Goal: Find specific page/section: Find specific page/section

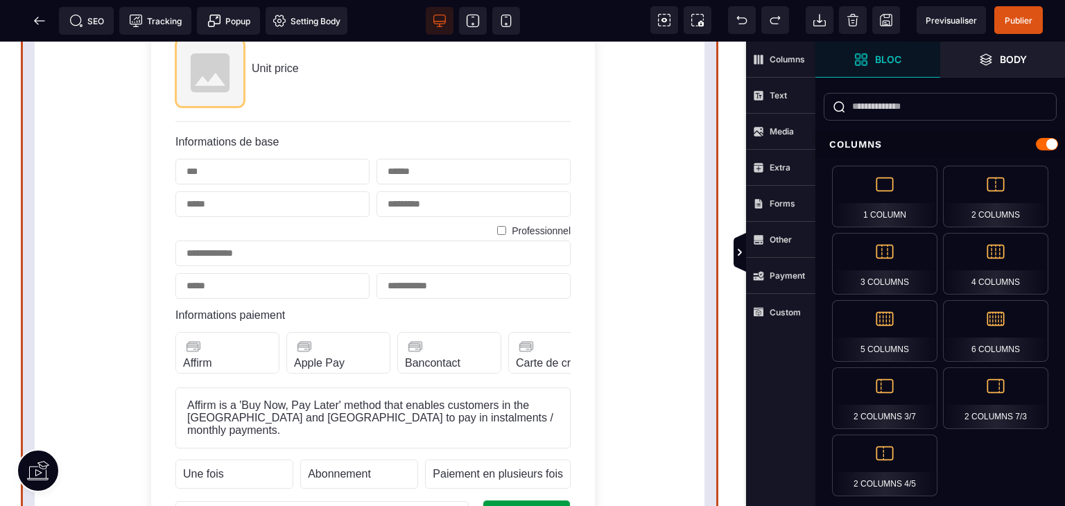
scroll to position [416, 0]
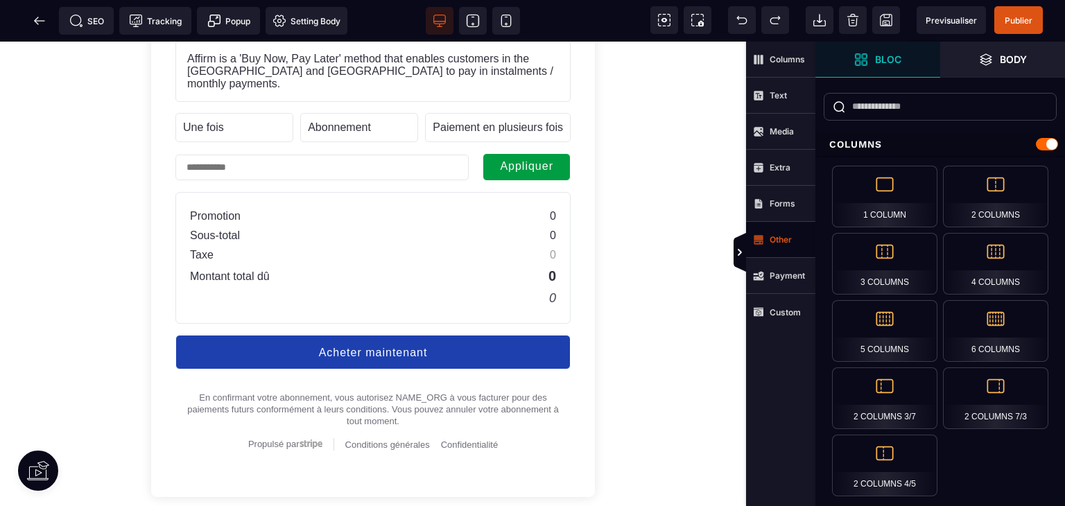
click at [815, 245] on span "Other" at bounding box center [780, 240] width 69 height 36
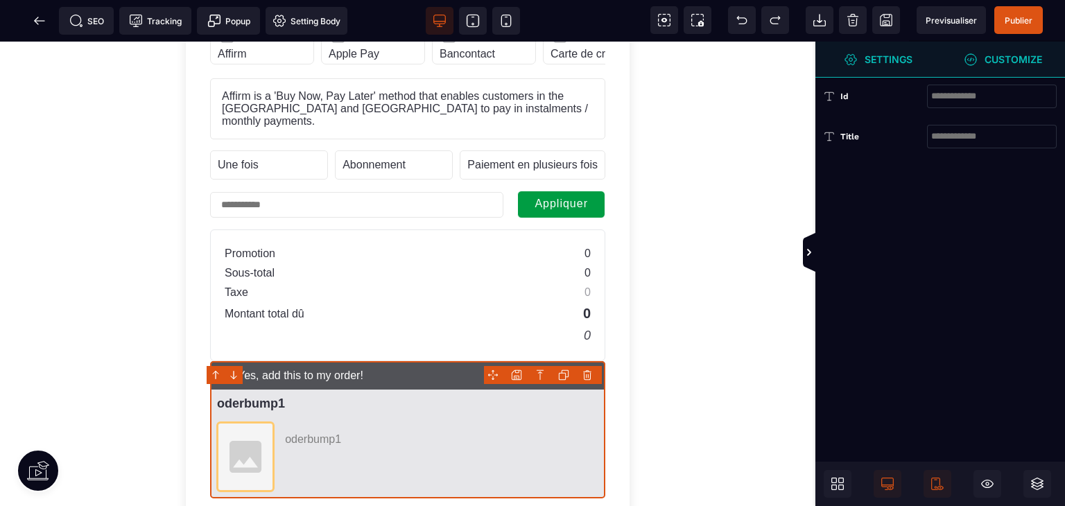
scroll to position [368, 0]
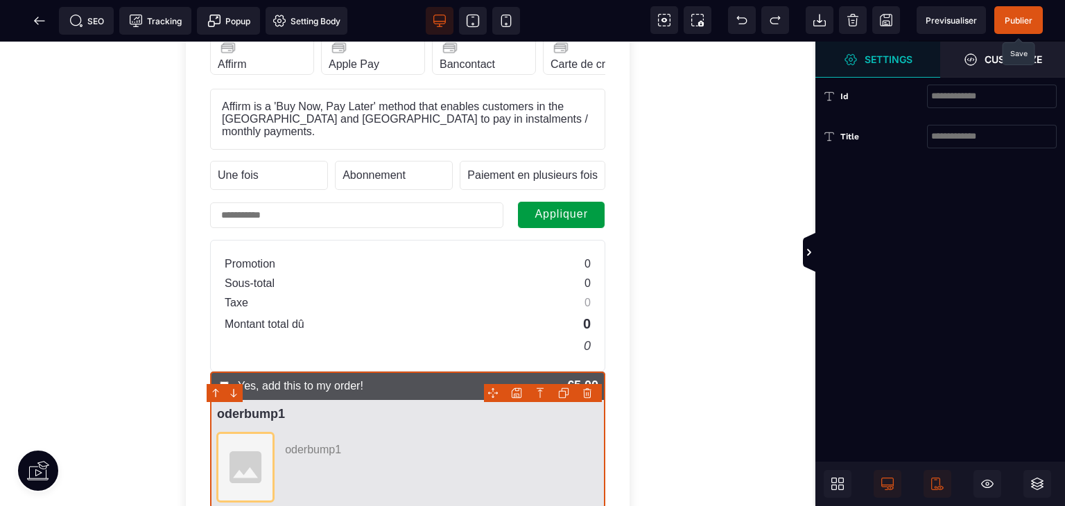
click at [1020, 30] on span "Publier" at bounding box center [1018, 20] width 49 height 28
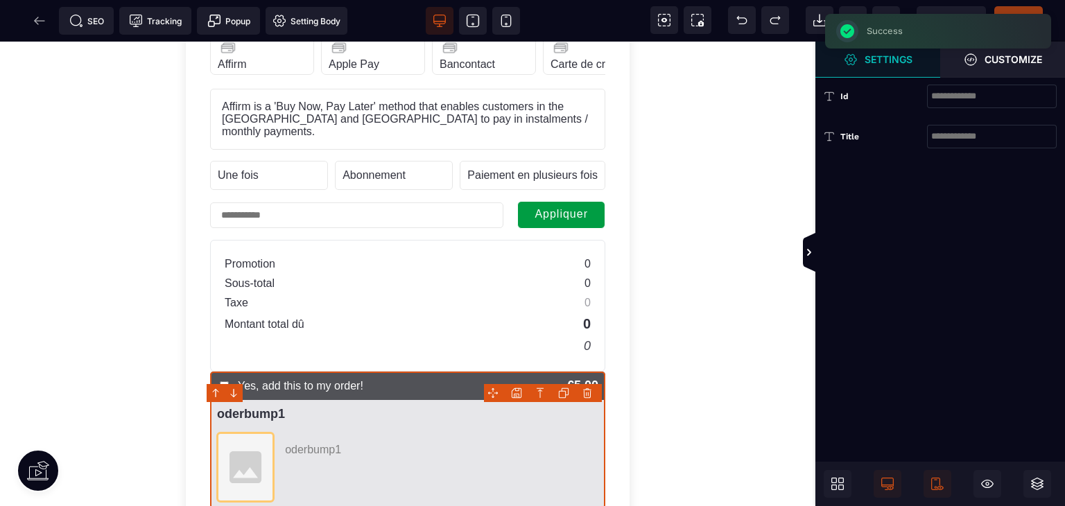
click at [32, 26] on div "SEO Tracking Popup Setting Body" at bounding box center [177, 21] width 349 height 28
click at [36, 21] on div "SEO Tracking Popup Setting Body" at bounding box center [177, 21] width 349 height 28
click at [42, 22] on icon at bounding box center [40, 21] width 14 height 14
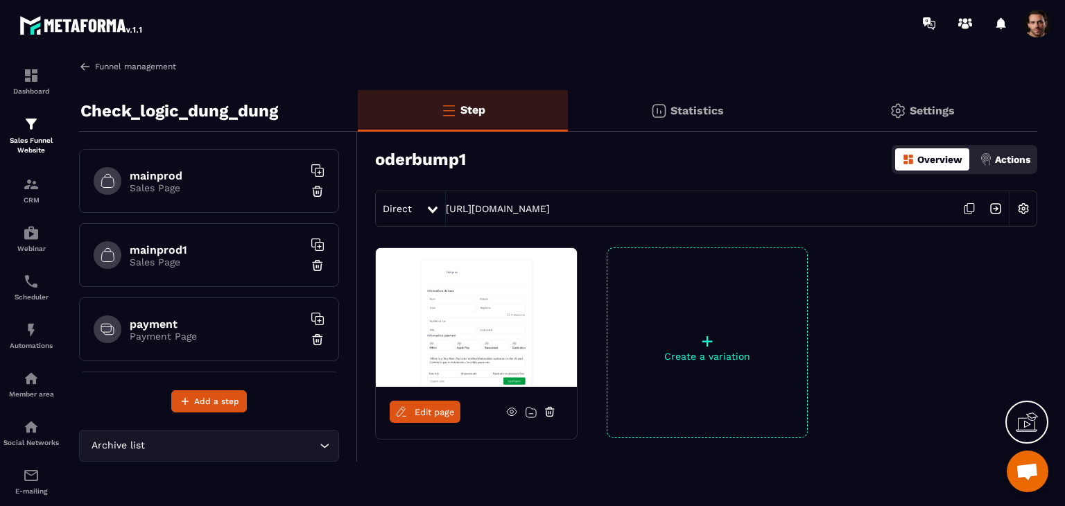
click at [86, 67] on img at bounding box center [85, 66] width 12 height 12
